Goal: Transaction & Acquisition: Purchase product/service

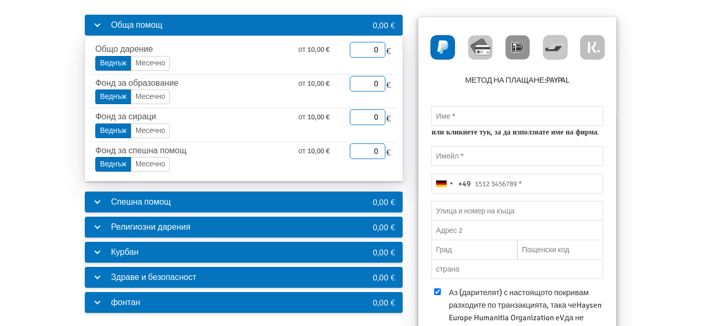
scroll to position [105, 0]
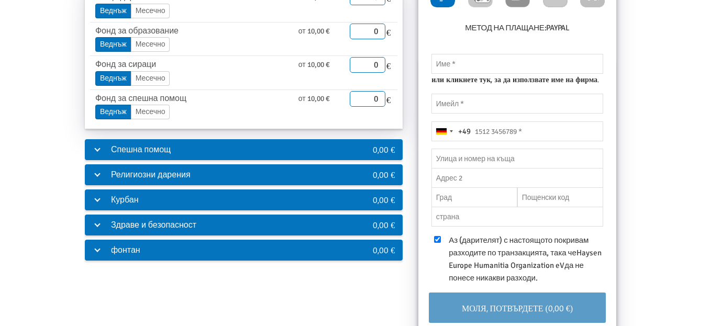
click at [119, 250] on font "фонтан" at bounding box center [125, 250] width 29 height 10
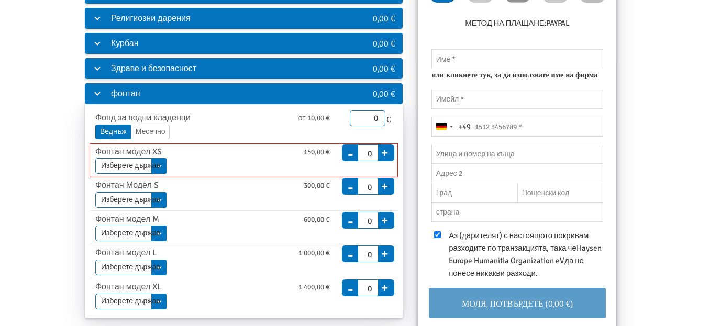
scroll to position [5, 0]
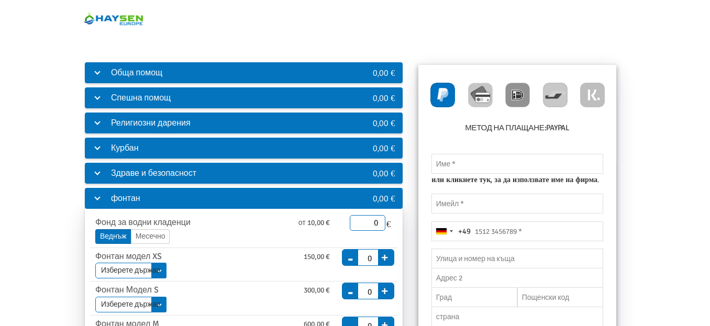
click at [160, 171] on font "Здраве и безопасност" at bounding box center [153, 173] width 85 height 10
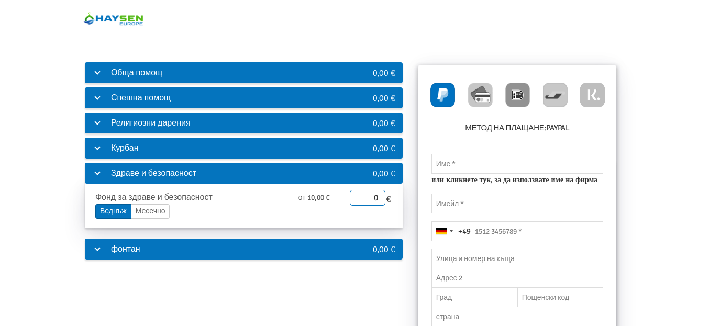
scroll to position [0, 0]
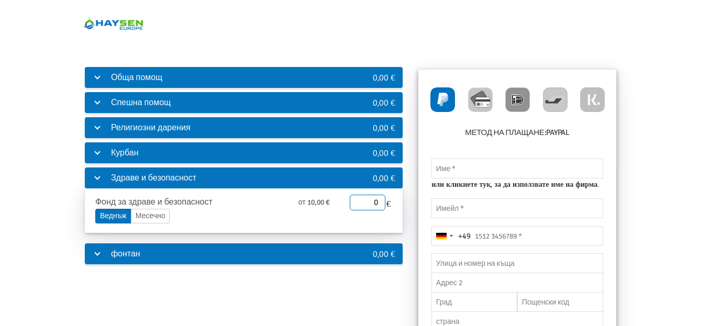
click at [144, 77] on font "Обща помощ" at bounding box center [136, 77] width 51 height 10
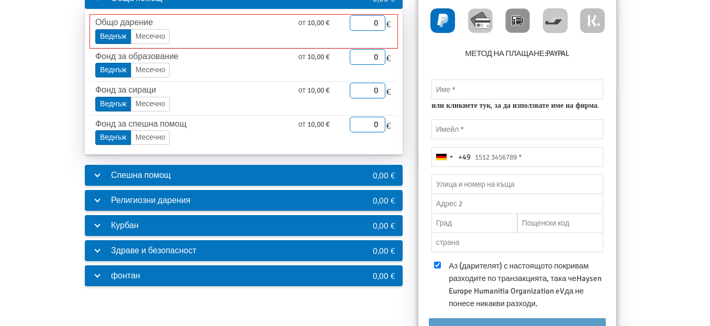
scroll to position [105, 0]
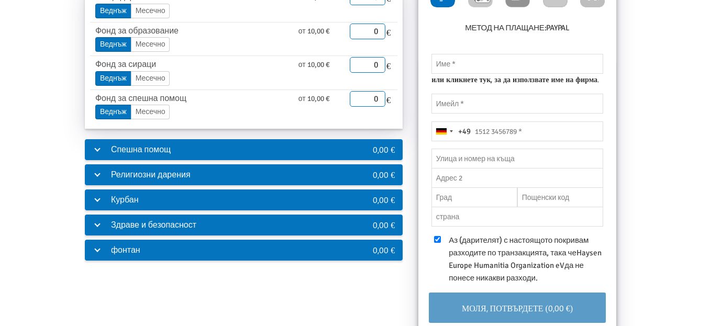
click at [122, 246] on font "фонтан" at bounding box center [125, 250] width 29 height 10
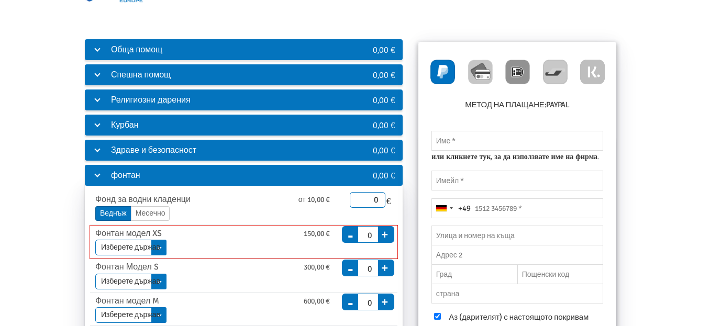
scroll to position [0, 0]
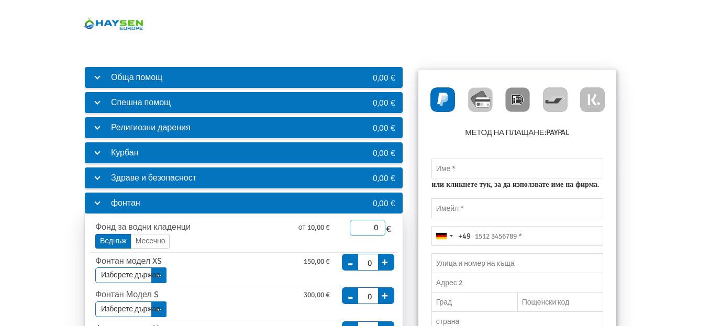
click at [111, 23] on img at bounding box center [114, 23] width 62 height 32
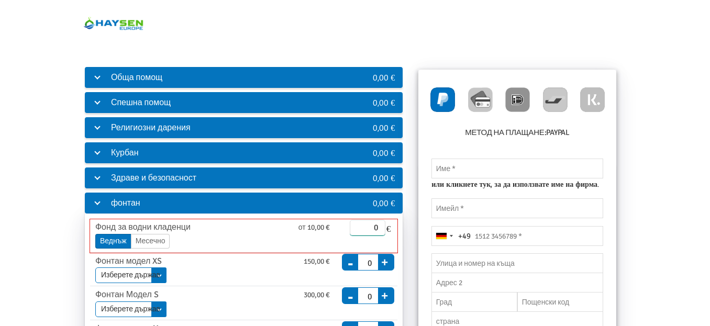
click at [359, 231] on input "0" at bounding box center [368, 228] width 36 height 16
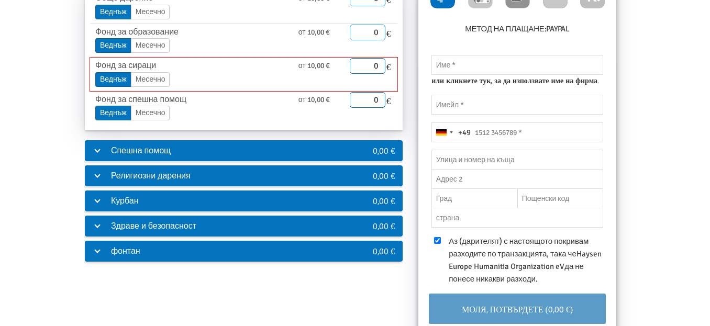
scroll to position [105, 0]
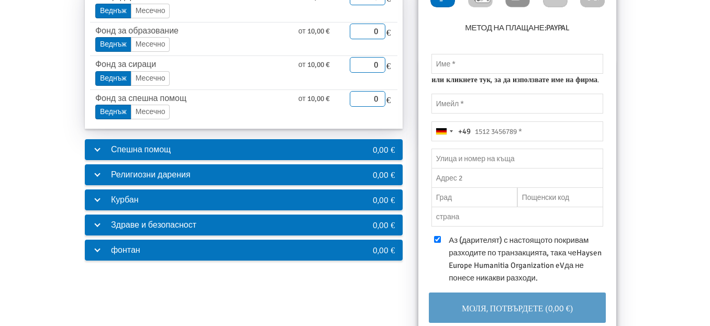
click at [130, 246] on font "фонтан" at bounding box center [125, 250] width 29 height 10
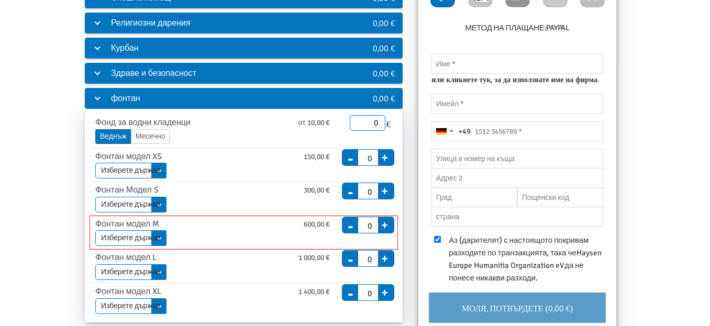
scroll to position [87, 0]
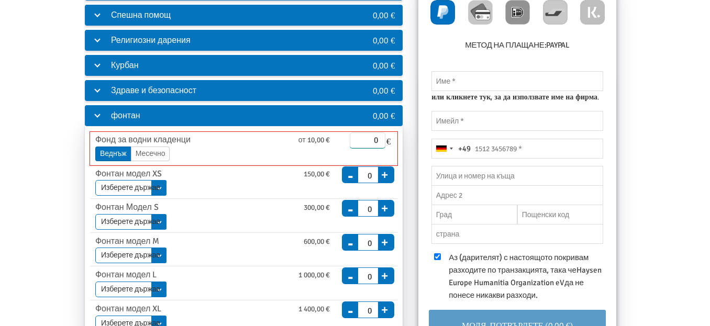
click at [370, 137] on input "0" at bounding box center [368, 141] width 36 height 16
type input "50.00"
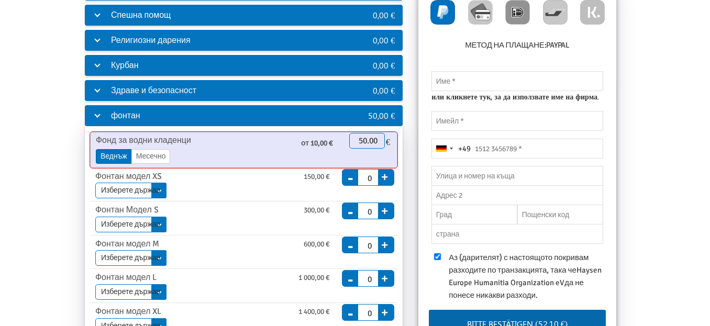
click at [113, 156] on font "Веднъж" at bounding box center [114, 156] width 27 height 9
click at [0, 0] on input "Веднъж" at bounding box center [0, 0] width 0 height 0
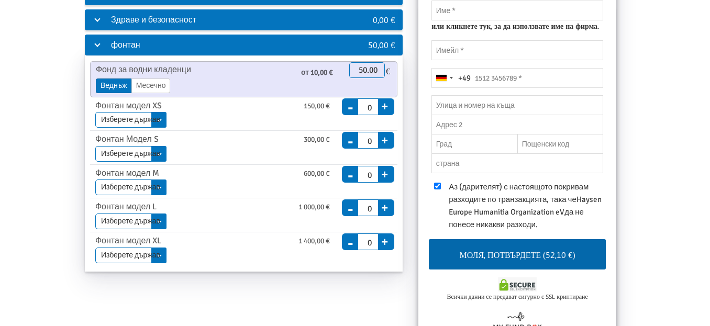
scroll to position [35, 0]
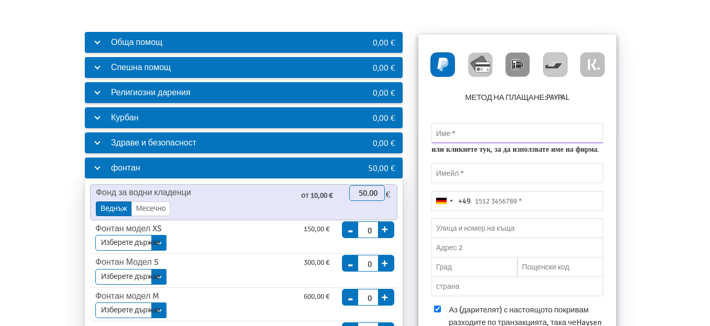
click at [473, 136] on input "text" at bounding box center [518, 134] width 172 height 20
type input "Aysel Ahmedova Elimanova"
click at [481, 171] on input "email" at bounding box center [518, 173] width 172 height 20
click at [442, 173] on input "email" at bounding box center [518, 173] width 172 height 20
type input "amehmedova@abv.bg"
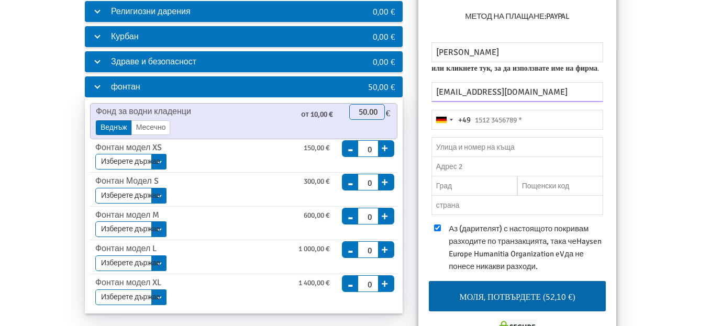
scroll to position [140, 0]
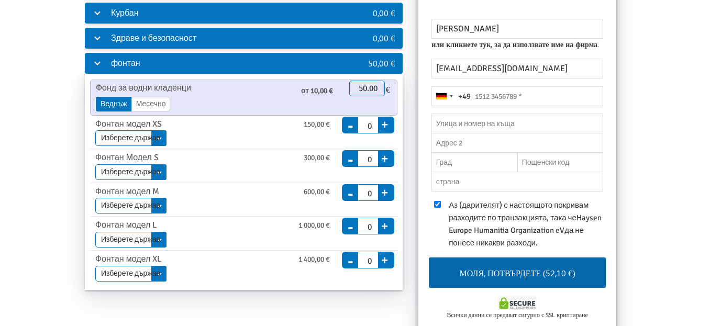
click at [503, 273] on font "Моля, потвърдете (52,10 €)" at bounding box center [518, 273] width 116 height 11
type input "2222222"
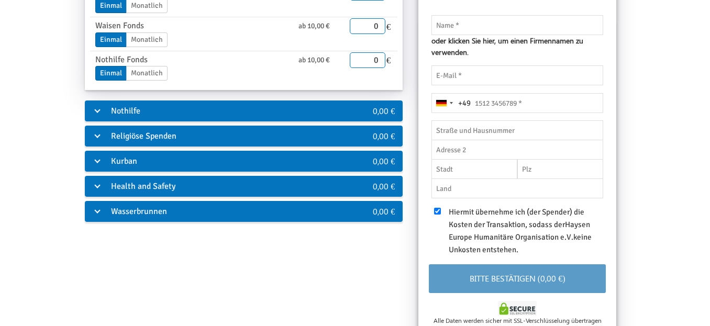
scroll to position [105, 0]
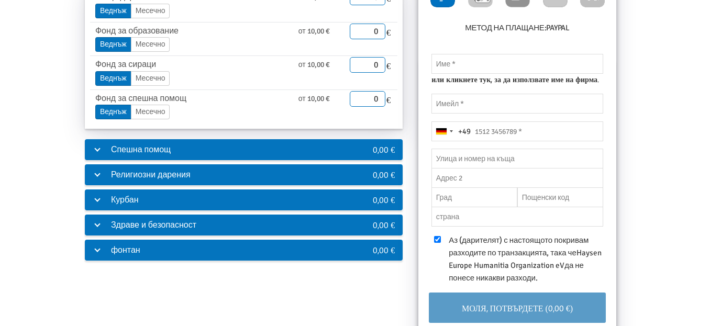
click at [177, 251] on div "фонтан" at bounding box center [210, 250] width 251 height 21
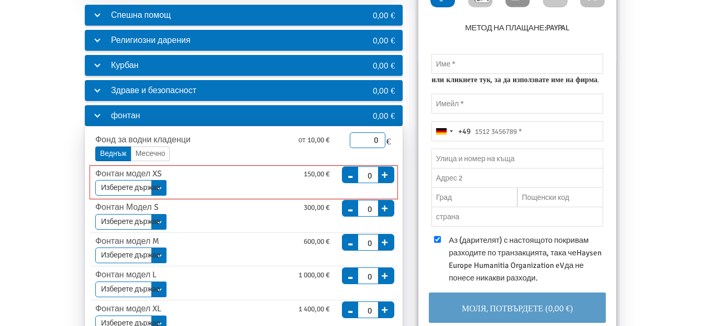
scroll to position [87, 0]
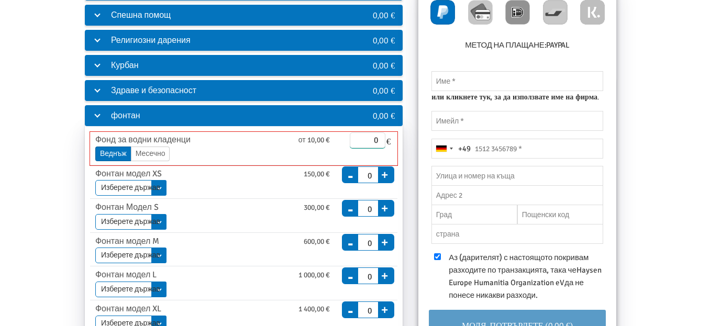
click at [364, 139] on input "0" at bounding box center [368, 141] width 36 height 16
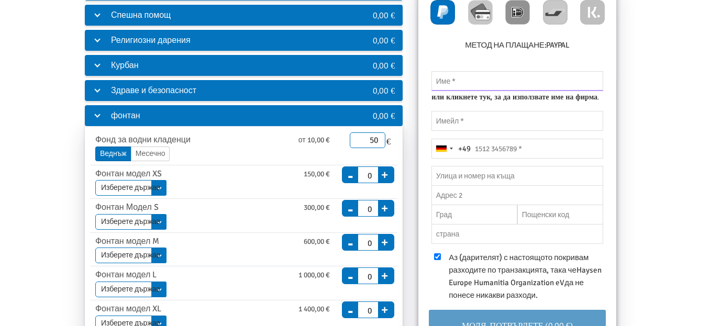
type input "50.00"
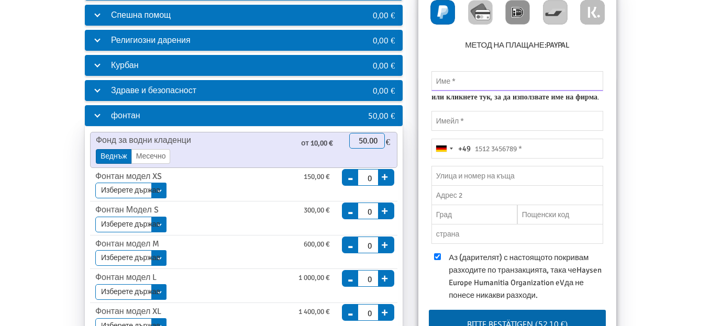
drag, startPoint x: 522, startPoint y: 71, endPoint x: 520, endPoint y: 77, distance: 6.1
click at [522, 71] on input "text" at bounding box center [518, 81] width 172 height 20
type input "Aysel Ahmedova Elimanova"
click at [473, 119] on input "email" at bounding box center [518, 121] width 172 height 20
type input "amehmedova@abv.bg"
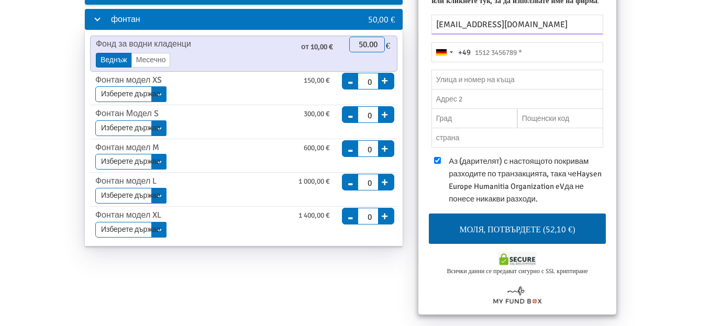
scroll to position [192, 0]
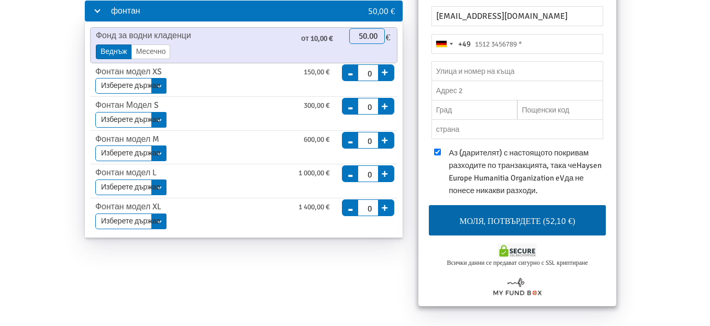
click at [495, 221] on font "Моля, потвърдете (52,10 €)" at bounding box center [518, 220] width 116 height 11
type input "2222222"
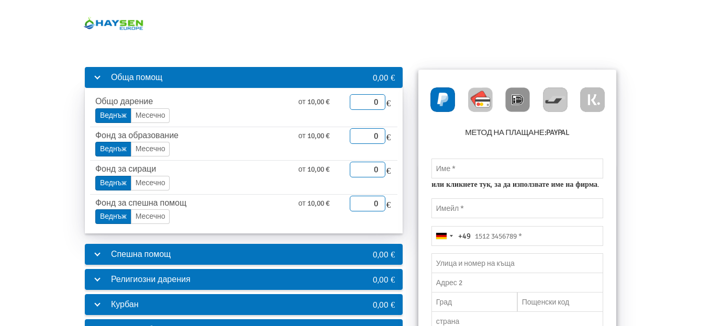
click at [480, 105] on img at bounding box center [480, 99] width 25 height 25
radio input "true"
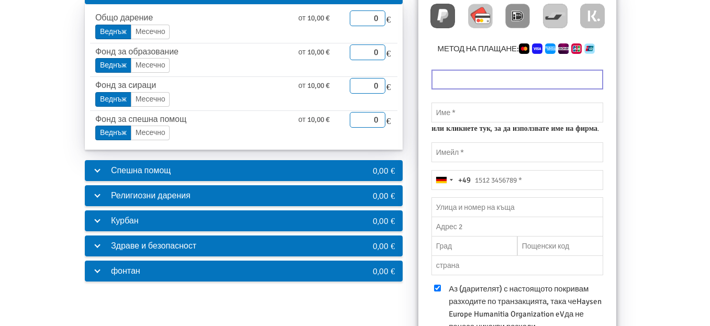
scroll to position [105, 0]
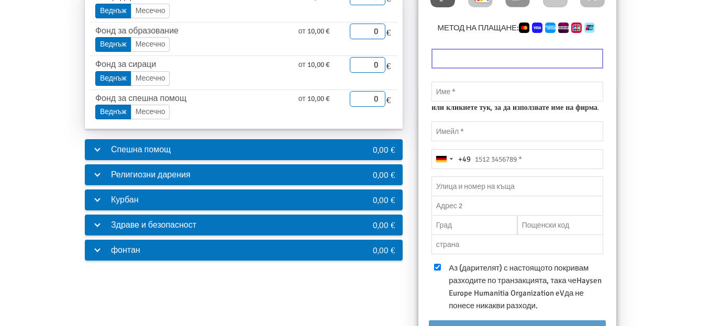
click at [267, 260] on div "фонтан" at bounding box center [210, 250] width 251 height 21
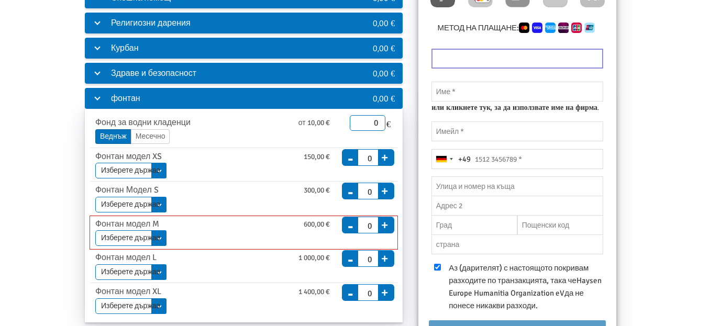
scroll to position [87, 0]
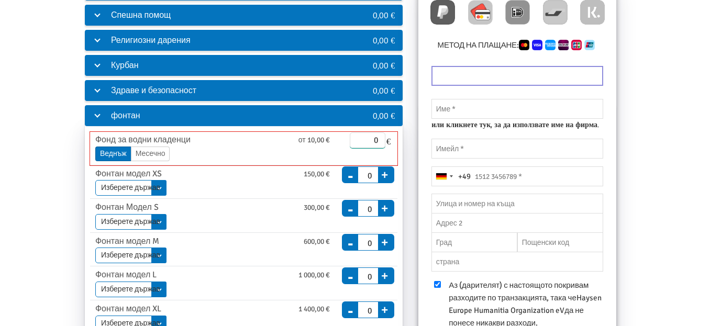
click at [357, 140] on input "0" at bounding box center [368, 141] width 36 height 16
type input "50.00"
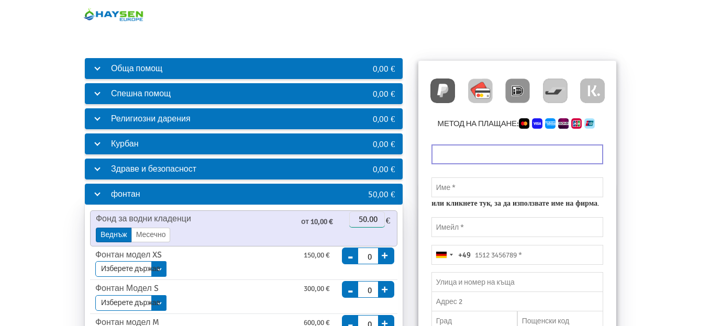
scroll to position [0, 0]
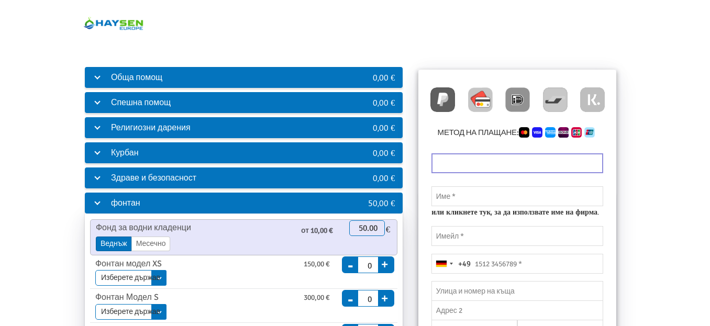
click at [497, 174] on label at bounding box center [515, 166] width 172 height 25
click at [497, 155] on input "" at bounding box center [518, 154] width 166 height 1
click at [487, 191] on input "text" at bounding box center [518, 197] width 172 height 20
type input "Aysel Ahmedova Elimanova"
click at [480, 229] on input "email" at bounding box center [518, 236] width 172 height 20
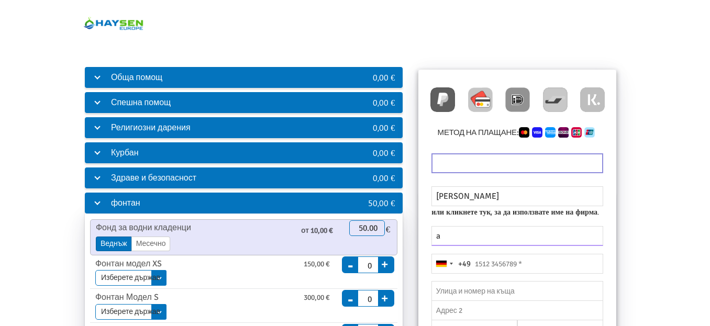
type input "amehmedova@abv.bg"
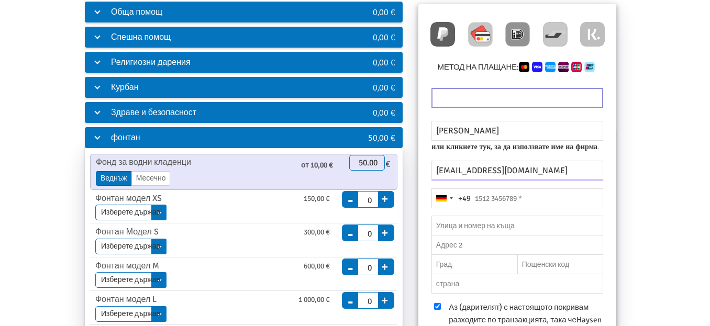
scroll to position [157, 0]
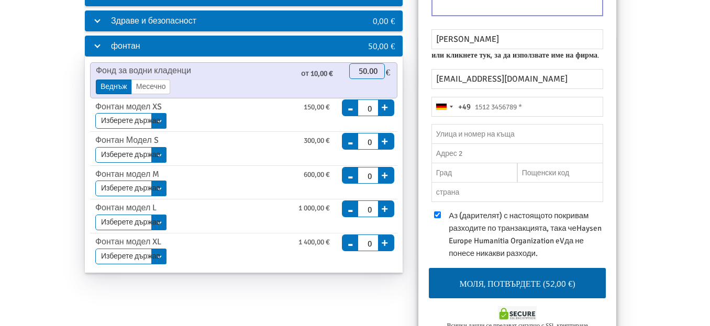
click at [521, 287] on font "Моля, потвърдете (52,00 €)" at bounding box center [518, 283] width 116 height 11
type input "2222222"
